Goal: Ask a question: Seek information or help from site administrators or community

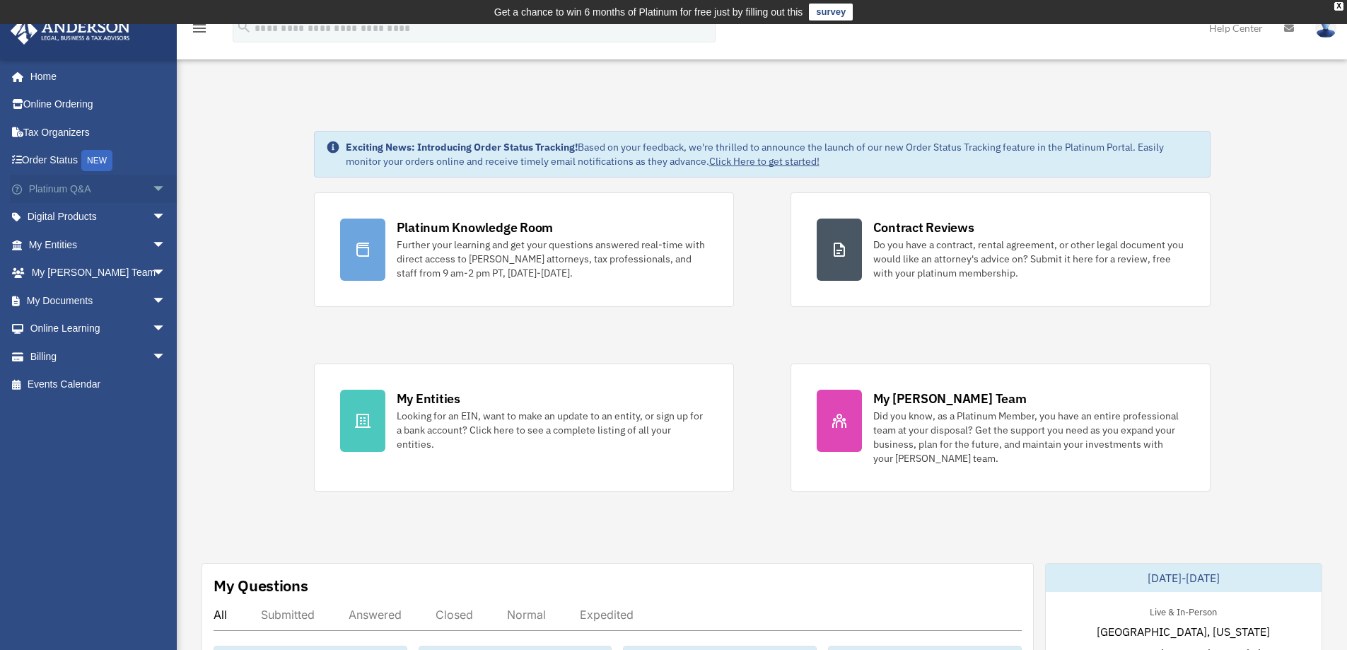
click at [82, 191] on link "Platinum Q&A arrow_drop_down" at bounding box center [99, 189] width 178 height 28
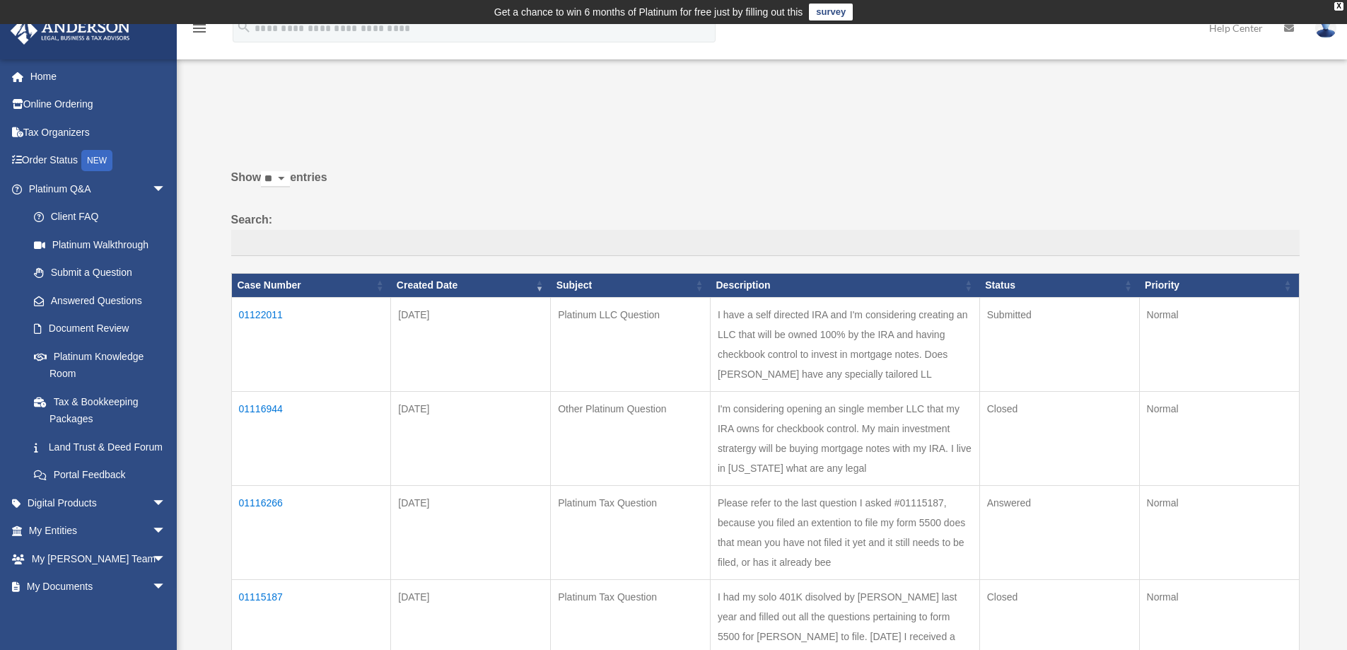
click at [260, 310] on td "01122011" at bounding box center [311, 344] width 160 height 94
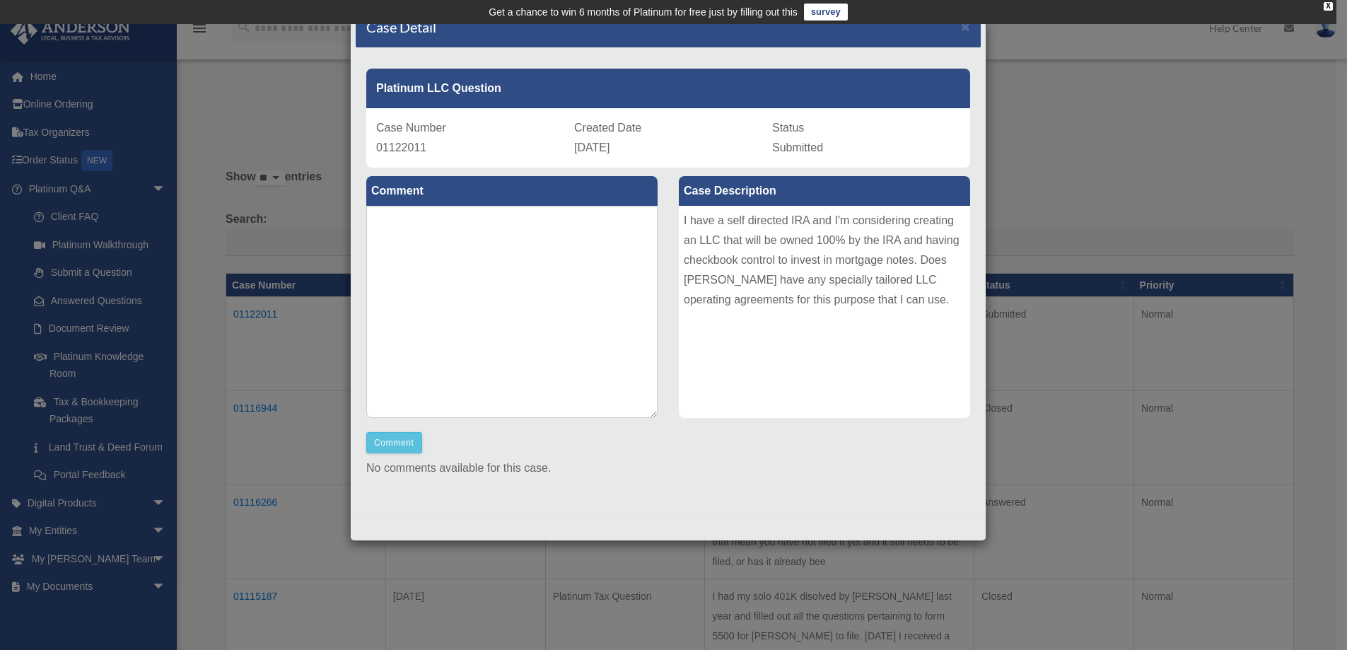
scroll to position [71, 0]
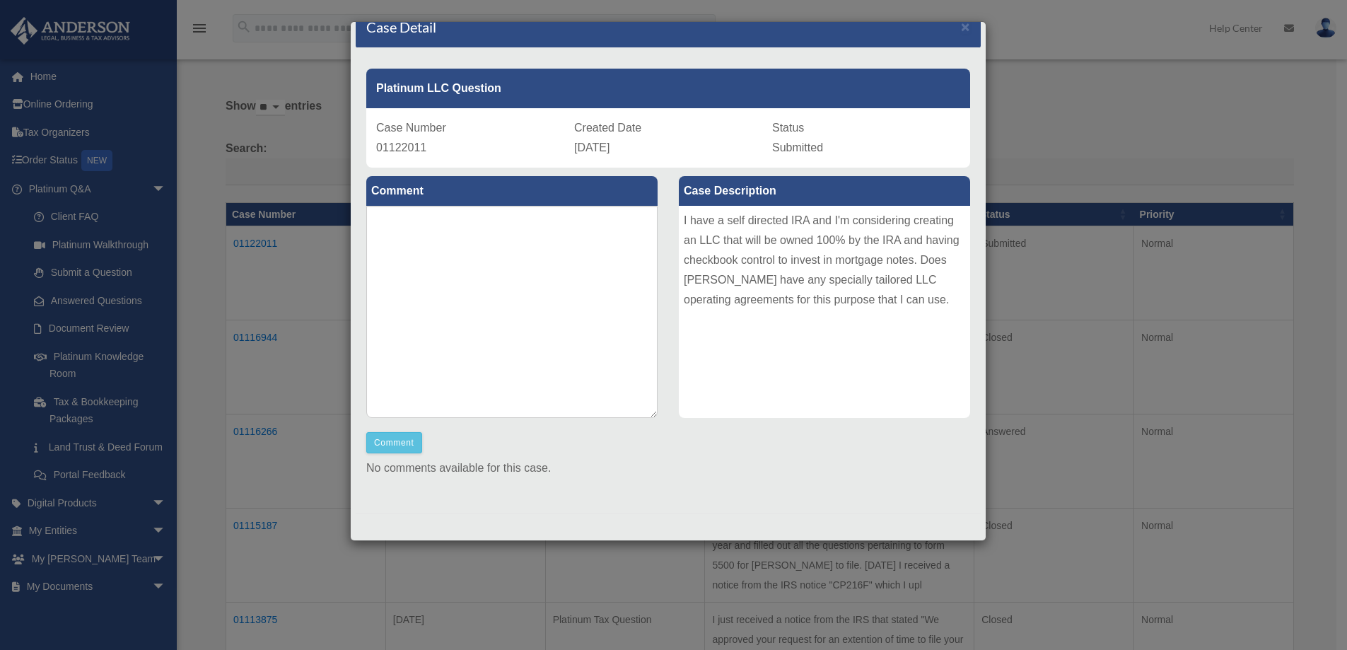
click at [950, 27] on div "Case Detail ×" at bounding box center [668, 27] width 625 height 42
click at [961, 27] on span "×" at bounding box center [965, 26] width 9 height 16
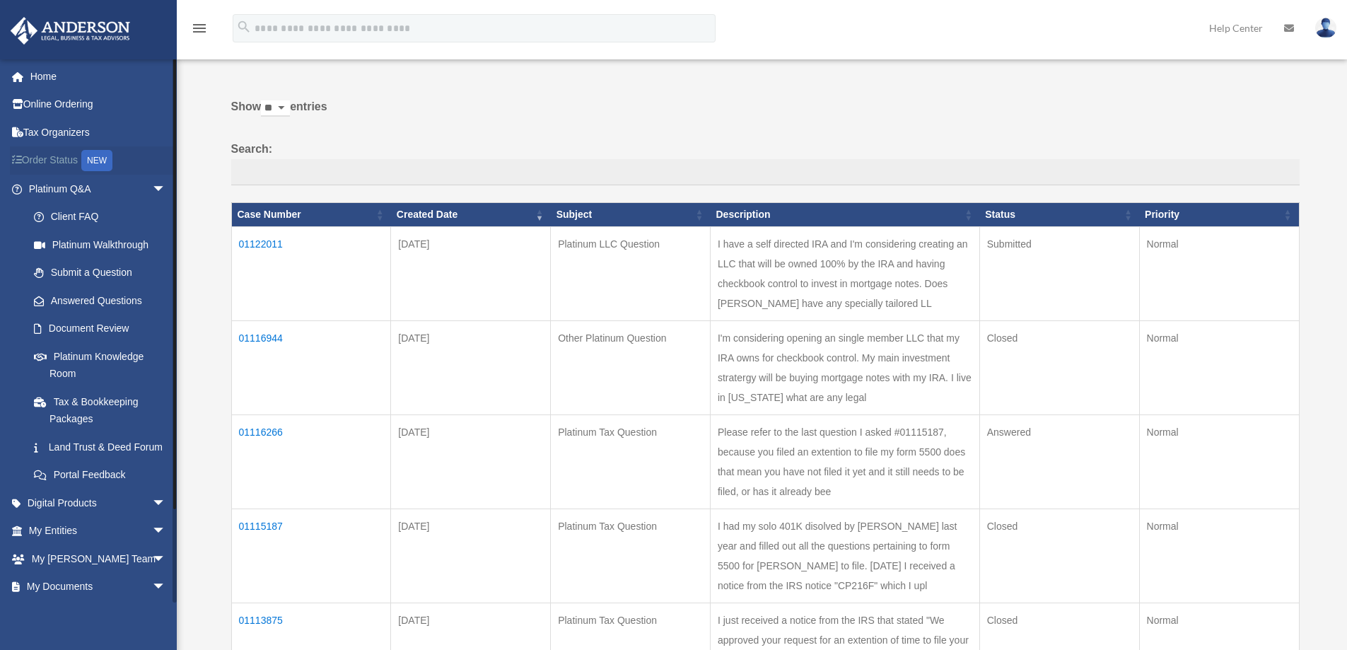
click at [64, 158] on link "Order Status NEW" at bounding box center [99, 160] width 178 height 29
